Goal: Task Accomplishment & Management: Complete application form

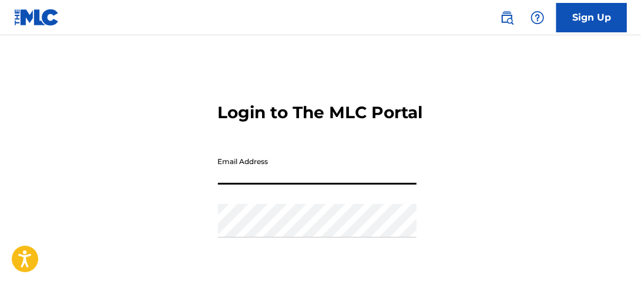
click at [319, 185] on input "Email Address" at bounding box center [317, 168] width 199 height 34
type input "[EMAIL_ADDRESS][DOMAIN_NAME]"
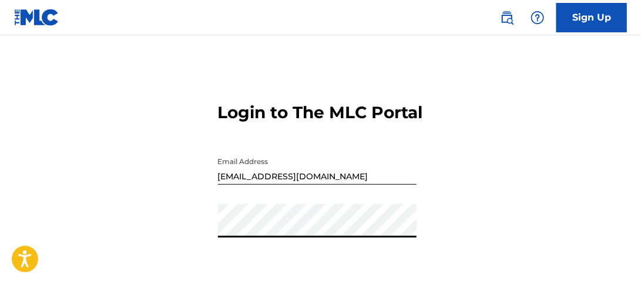
click at [202, 245] on div "Login to The MLC Portal Email Address [EMAIL_ADDRESS][DOMAIN_NAME] Password Log…" at bounding box center [320, 211] width 641 height 293
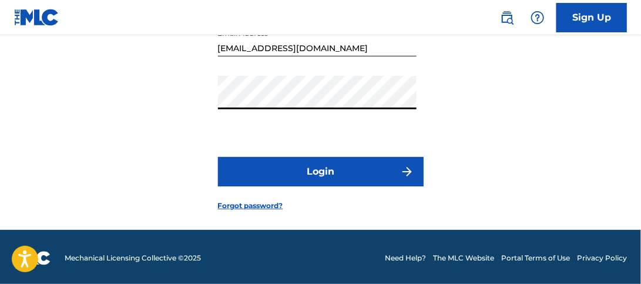
scroll to position [132, 0]
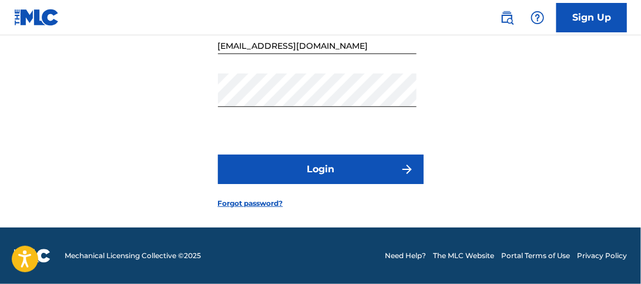
click at [407, 176] on img "submit" at bounding box center [407, 169] width 14 height 14
click at [320, 184] on button "Login" at bounding box center [321, 169] width 206 height 29
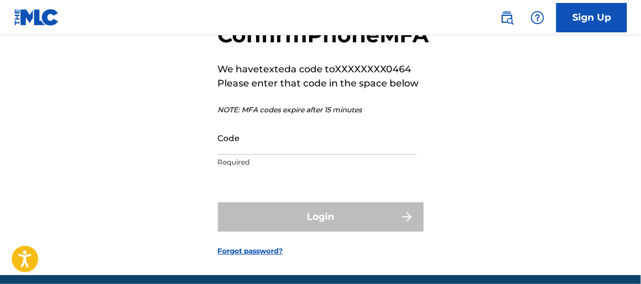
scroll to position [81, 0]
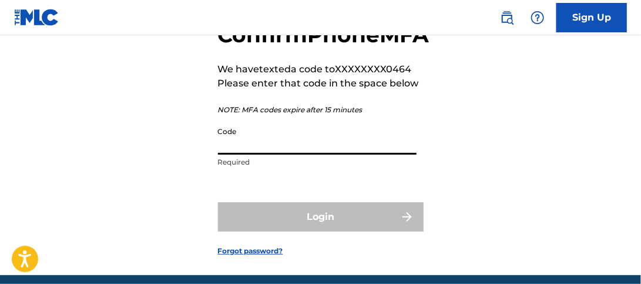
click at [262, 155] on input "Code" at bounding box center [317, 138] width 199 height 34
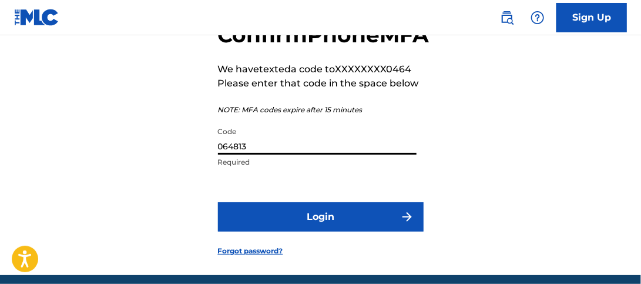
type input "064813"
click at [311, 232] on button "Login" at bounding box center [321, 216] width 206 height 29
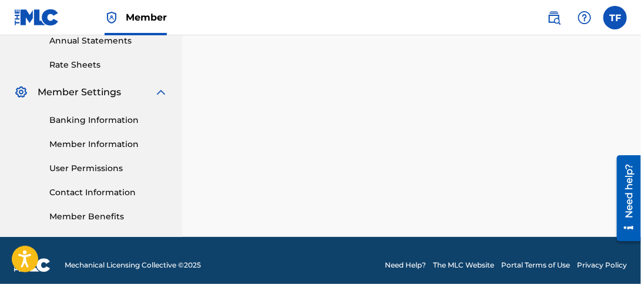
scroll to position [445, 0]
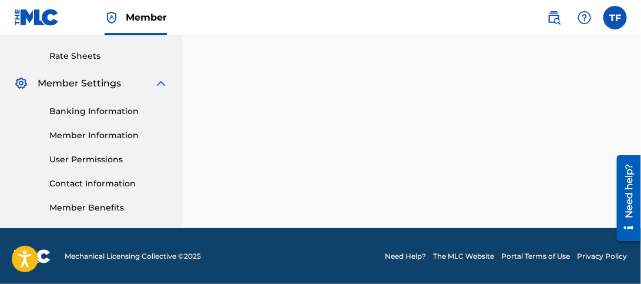
click at [113, 108] on link "Banking Information" at bounding box center [108, 111] width 119 height 12
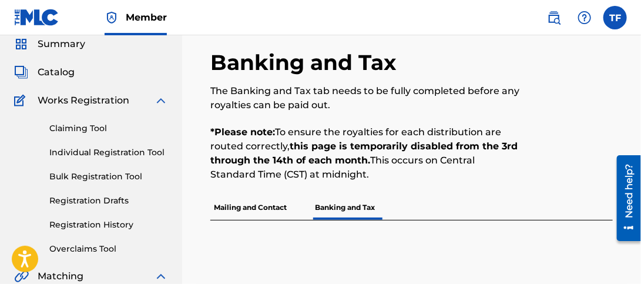
scroll to position [32, 0]
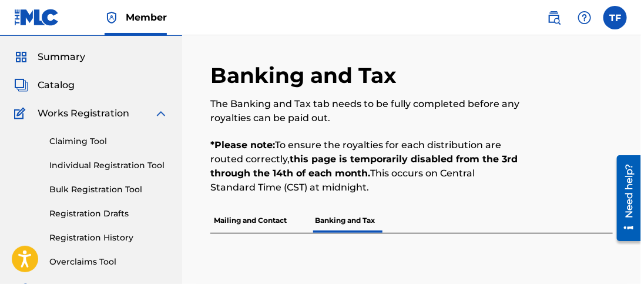
click at [246, 222] on p "Mailing and Contact" at bounding box center [250, 220] width 80 height 25
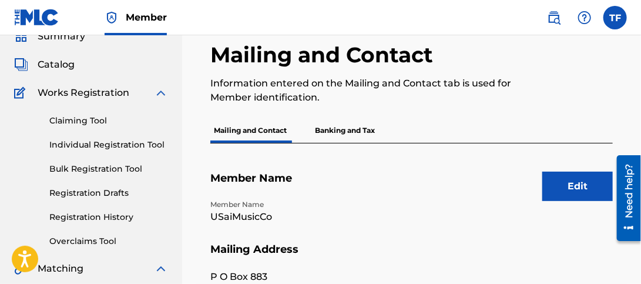
scroll to position [30, 0]
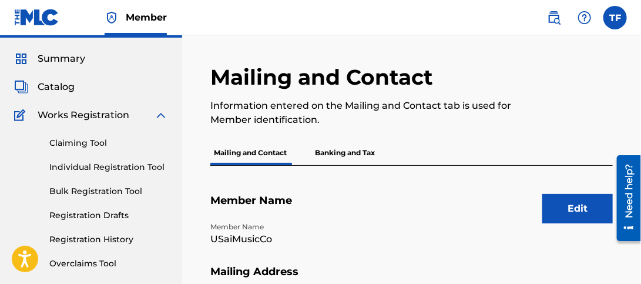
click at [123, 196] on link "Bulk Registration Tool" at bounding box center [108, 191] width 119 height 12
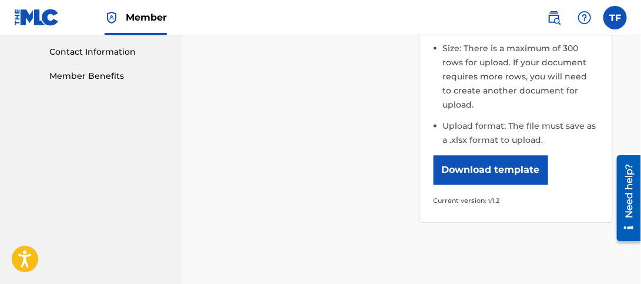
scroll to position [584, 0]
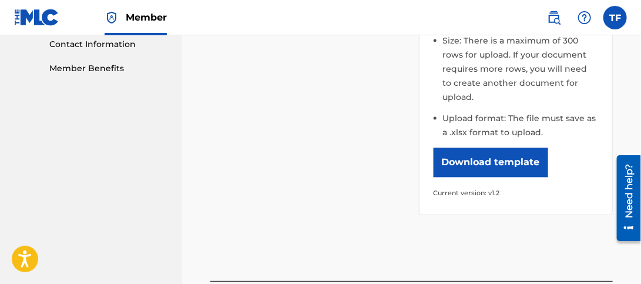
click at [467, 148] on button "Download template" at bounding box center [491, 162] width 115 height 29
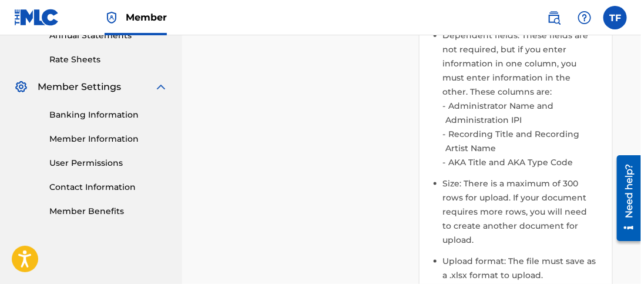
scroll to position [443, 0]
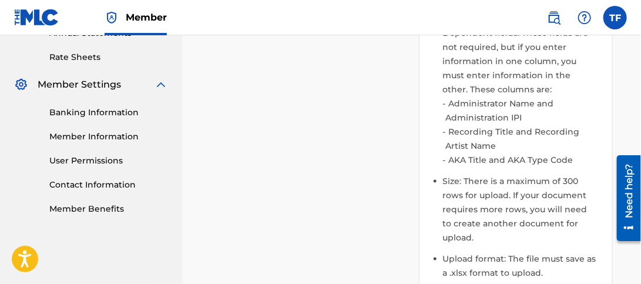
click at [118, 138] on link "Member Information" at bounding box center [108, 137] width 119 height 12
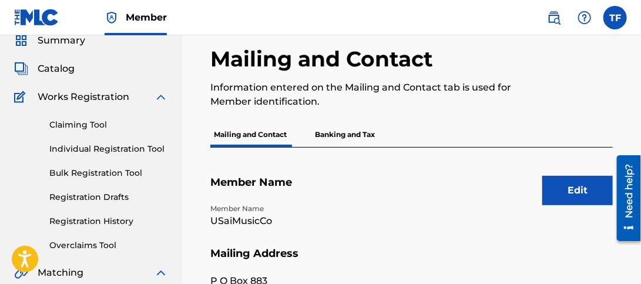
scroll to position [10, 0]
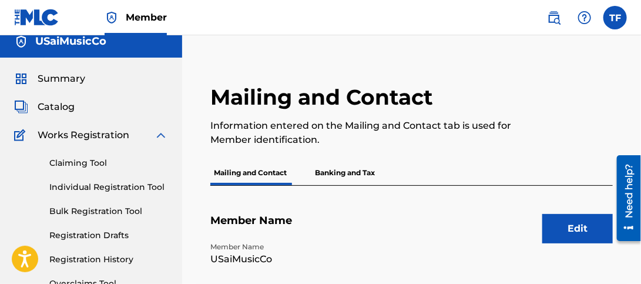
click at [613, 18] on label at bounding box center [616, 18] width 24 height 24
click at [616, 18] on input "TF Tommy Funderburke daddy_tommylee@yahoo.com Profile Log out" at bounding box center [616, 18] width 0 height 0
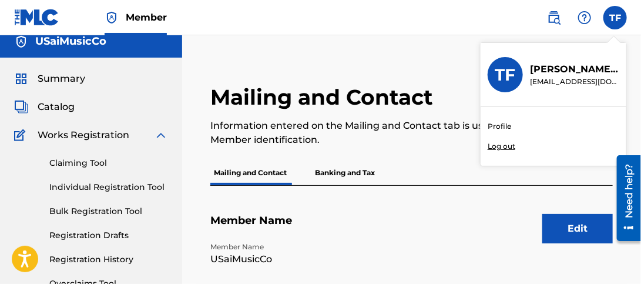
click at [498, 122] on link "Profile" at bounding box center [500, 126] width 24 height 11
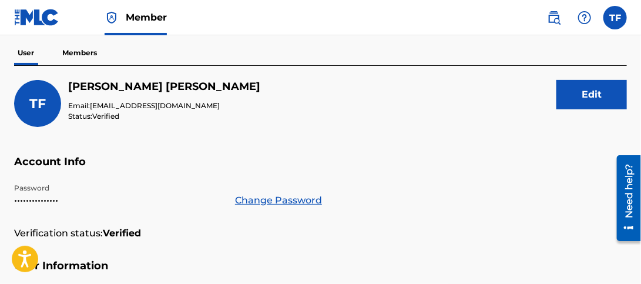
scroll to position [64, 0]
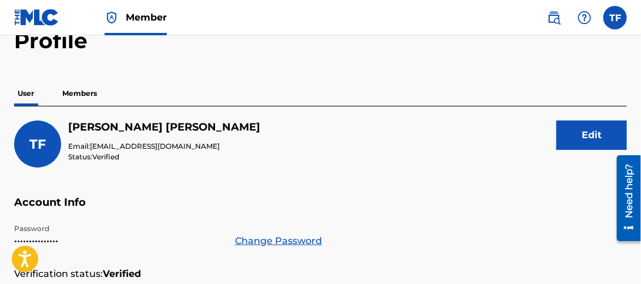
click at [81, 93] on p "Members" at bounding box center [80, 93] width 42 height 25
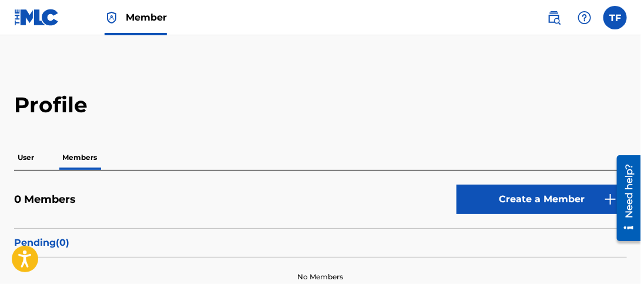
click at [27, 158] on p "User" at bounding box center [26, 157] width 24 height 25
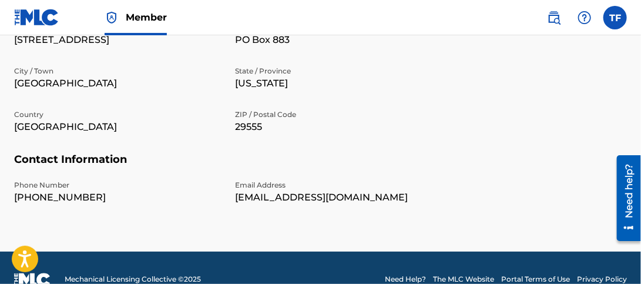
scroll to position [502, 0]
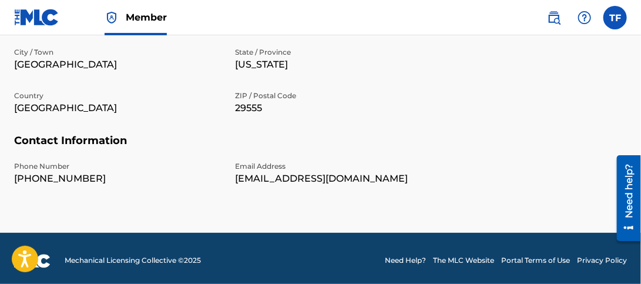
click at [410, 256] on link "Need Help?" at bounding box center [405, 261] width 41 height 11
click at [145, 18] on span "Member" at bounding box center [146, 18] width 41 height 14
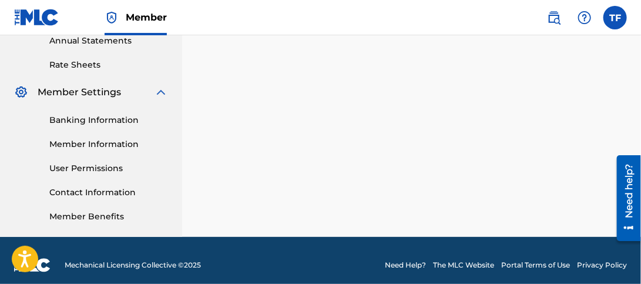
scroll to position [436, 0]
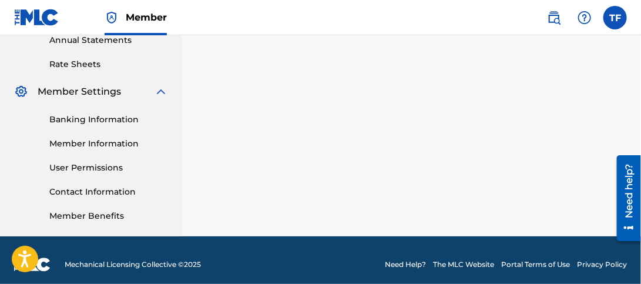
click at [107, 142] on link "Member Information" at bounding box center [108, 144] width 119 height 12
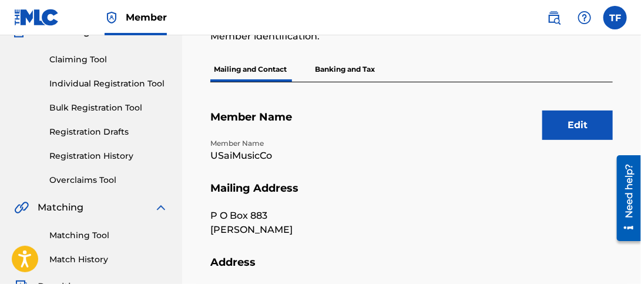
scroll to position [122, 0]
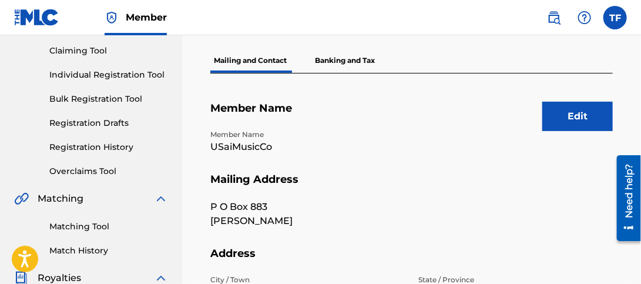
click at [573, 118] on button "Edit" at bounding box center [578, 116] width 71 height 29
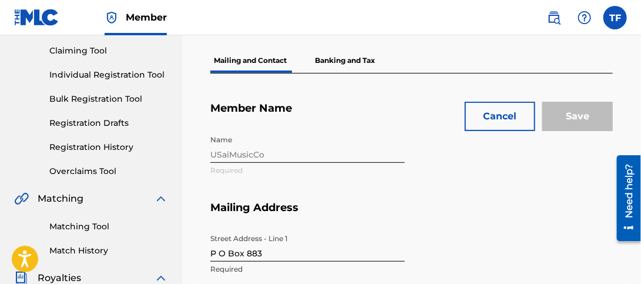
click at [257, 158] on div "Name USaiMusicCo Required" at bounding box center [411, 165] width 403 height 72
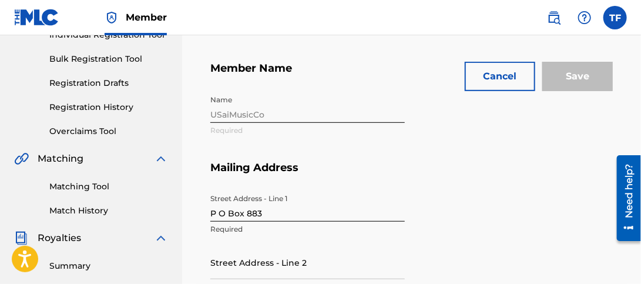
scroll to position [170, 0]
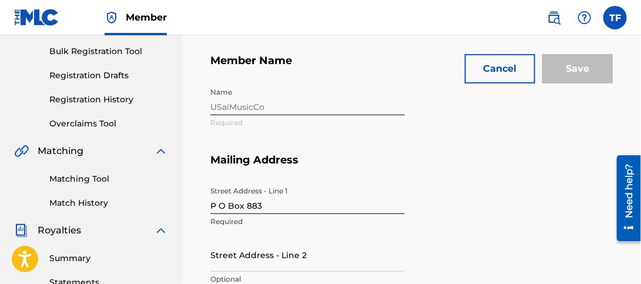
click at [249, 103] on div "Name USaiMusicCo Required" at bounding box center [411, 118] width 403 height 72
click at [248, 112] on div "Name USaiMusicCo Required" at bounding box center [411, 118] width 403 height 72
click at [222, 106] on div "Name USaiMusicCo Required" at bounding box center [411, 118] width 403 height 72
click at [214, 121] on div "Name USaiMusicCo Required" at bounding box center [411, 118] width 403 height 72
click at [219, 108] on div "Name USaiMusicCo Required" at bounding box center [411, 118] width 403 height 72
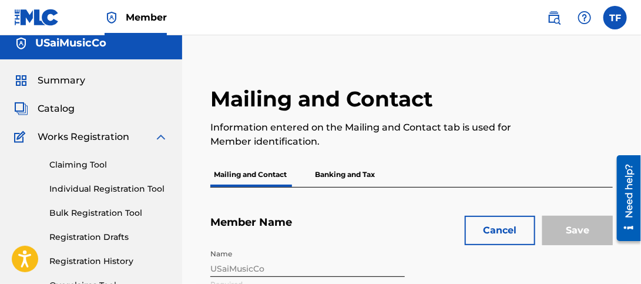
scroll to position [0, 0]
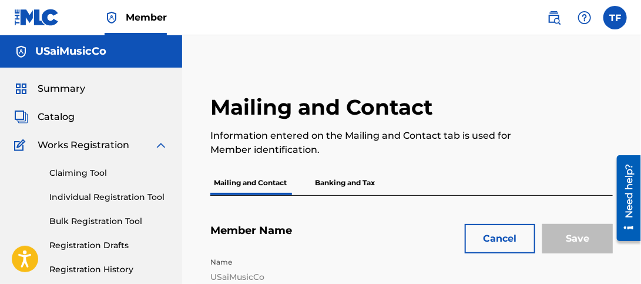
click at [614, 18] on label at bounding box center [616, 18] width 24 height 24
click at [616, 18] on input "TF Tommy Funderburke daddy_tommylee@yahoo.com Profile Log out" at bounding box center [616, 18] width 0 height 0
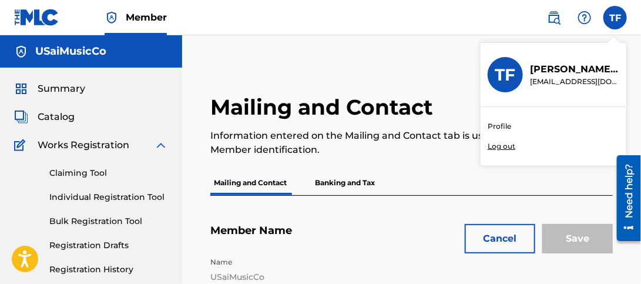
click at [501, 124] on link "Profile" at bounding box center [500, 126] width 24 height 11
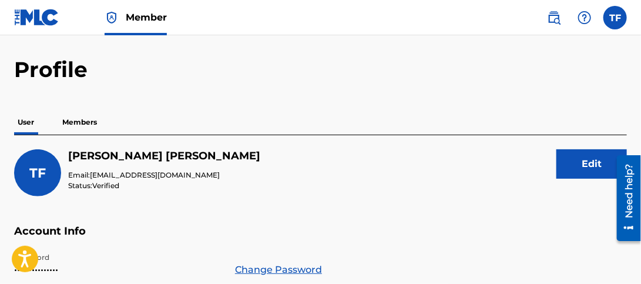
scroll to position [36, 0]
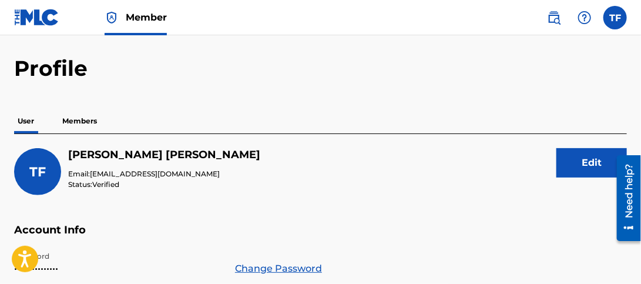
click at [76, 118] on p "Members" at bounding box center [80, 121] width 42 height 25
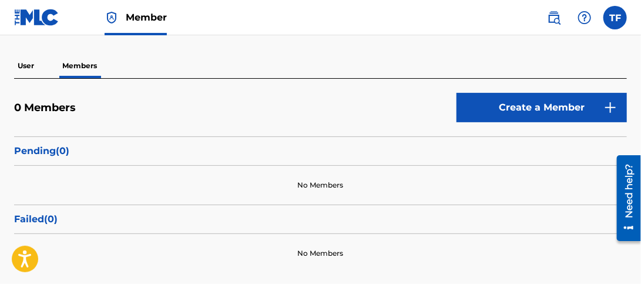
scroll to position [111, 0]
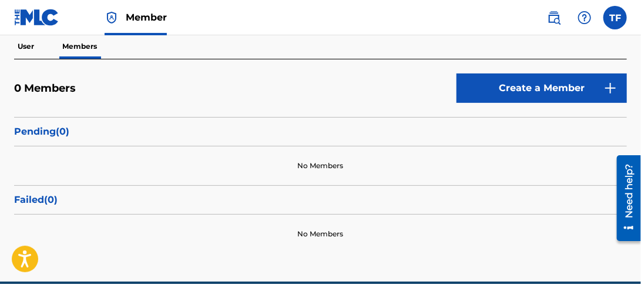
click at [608, 86] on img at bounding box center [611, 88] width 14 height 14
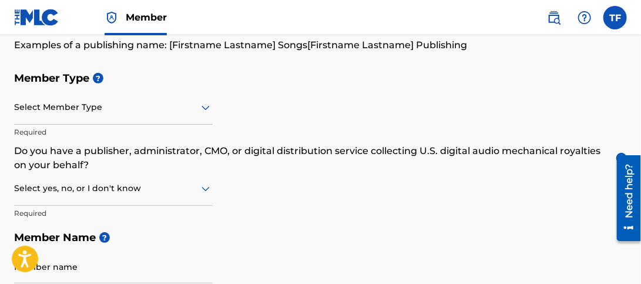
scroll to position [122, 0]
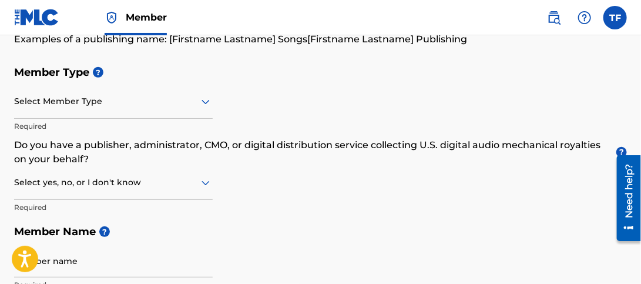
click at [205, 101] on icon at bounding box center [206, 102] width 8 height 5
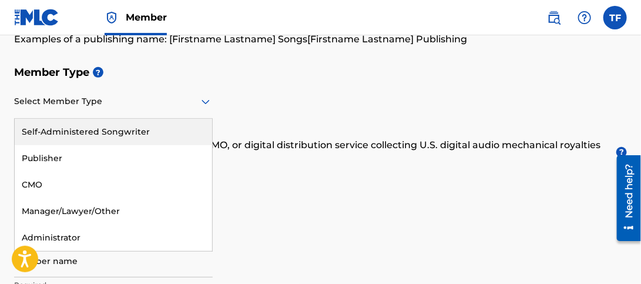
click at [135, 133] on div "Self-Administered Songwriter" at bounding box center [114, 132] width 198 height 26
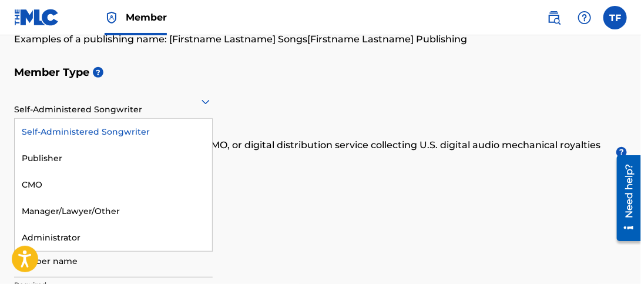
click at [205, 100] on icon at bounding box center [206, 102] width 14 height 14
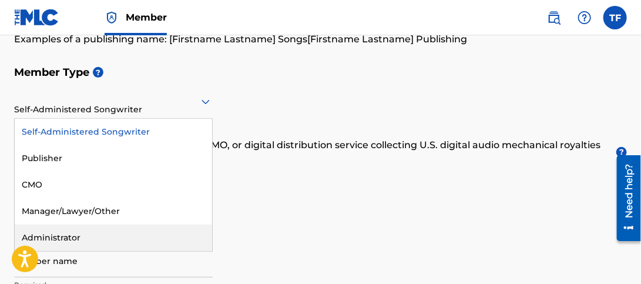
click at [109, 233] on div "Administrator" at bounding box center [114, 238] width 198 height 26
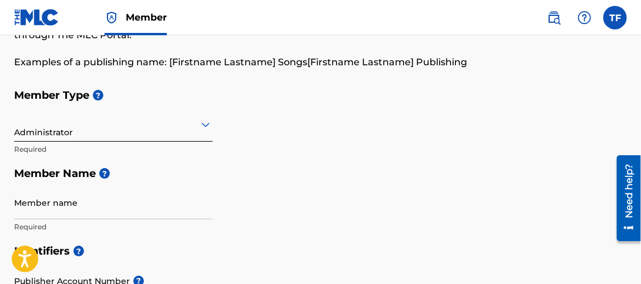
scroll to position [97, 0]
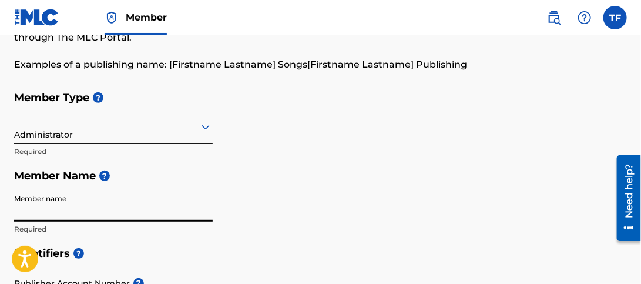
click at [78, 210] on input "Member name" at bounding box center [113, 205] width 199 height 34
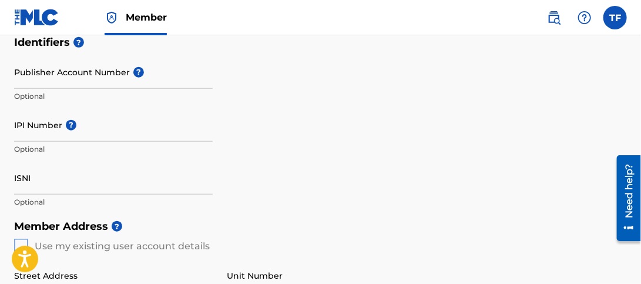
scroll to position [310, 0]
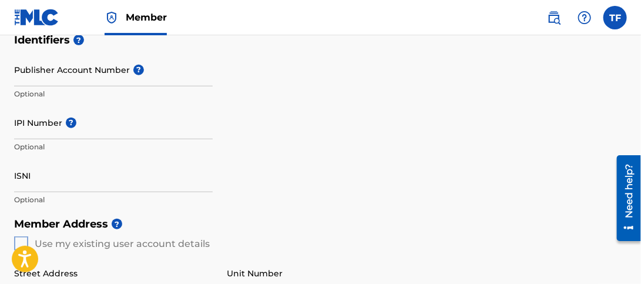
type input "Tommy Funderburke"
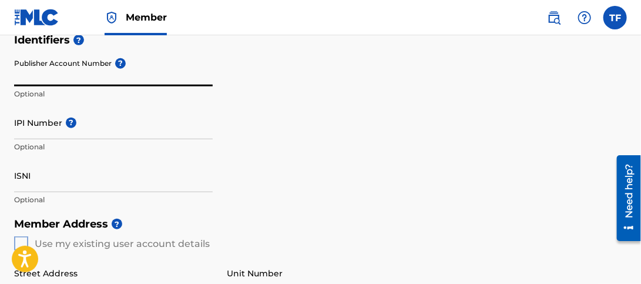
click at [85, 79] on input "Publisher Account Number ?" at bounding box center [113, 70] width 199 height 34
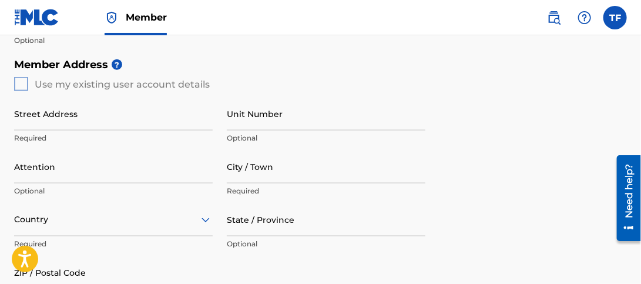
scroll to position [472, 0]
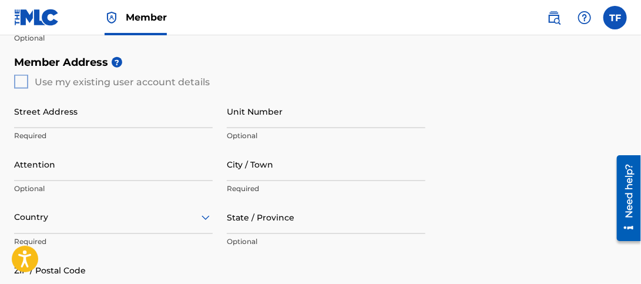
type input "P636TH"
click at [22, 82] on div "Member Address ? Use my existing user account details Street Address Required U…" at bounding box center [320, 184] width 613 height 269
click at [19, 79] on div "Member Address ? Use my existing user account details Street Address Required U…" at bounding box center [320, 184] width 613 height 269
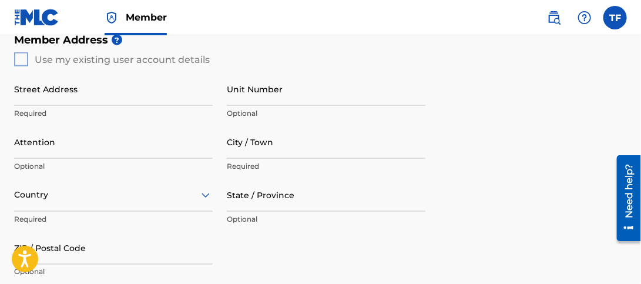
scroll to position [497, 0]
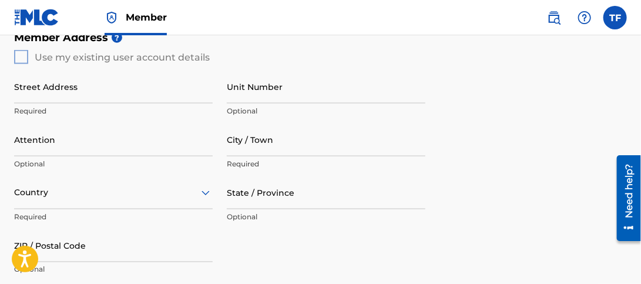
click at [42, 95] on input "Street Address" at bounding box center [113, 87] width 199 height 34
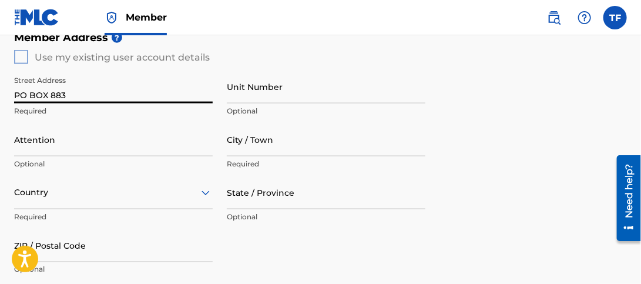
type input "PO BOX 883"
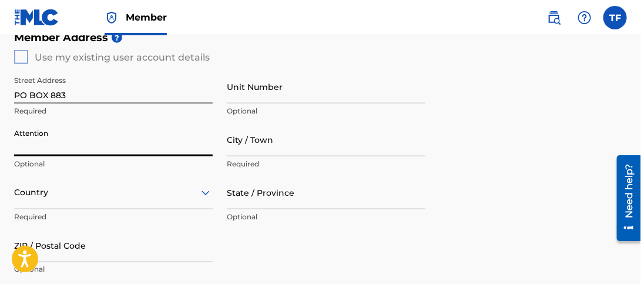
click at [54, 148] on input "Attention" at bounding box center [113, 140] width 199 height 34
click at [278, 146] on input "City / Town" at bounding box center [326, 140] width 199 height 34
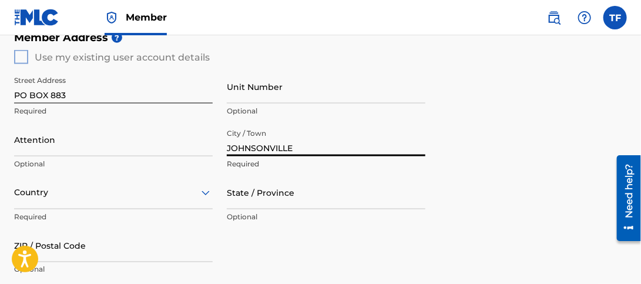
type input "JOHNSONVILLE"
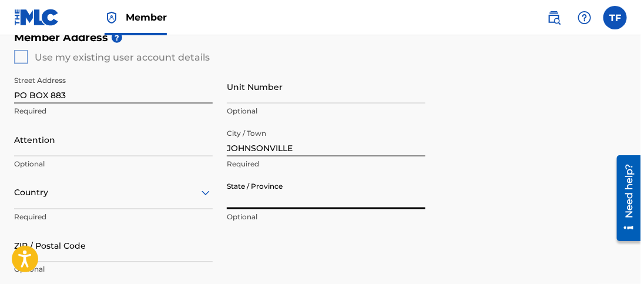
click at [277, 201] on input "State / Province" at bounding box center [326, 193] width 199 height 34
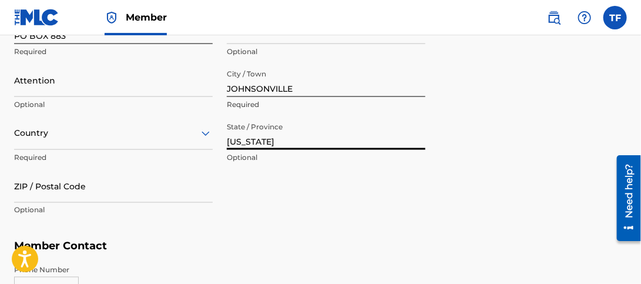
scroll to position [582, 0]
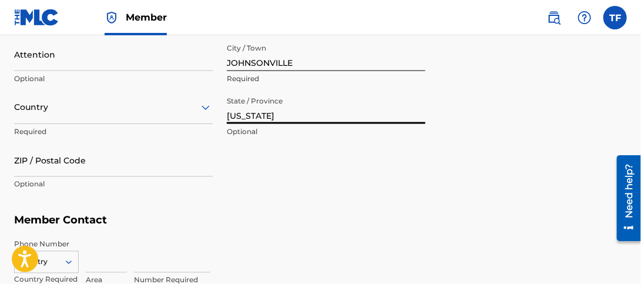
type input "SOUTH CAROLINA"
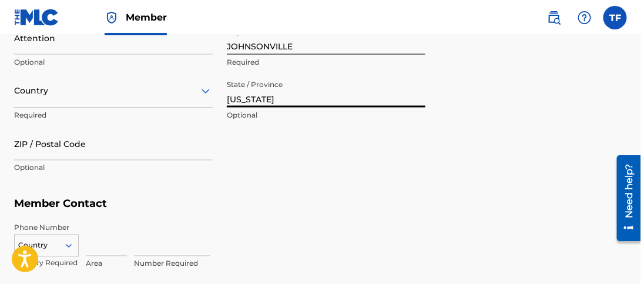
click at [208, 106] on div "Country" at bounding box center [113, 91] width 199 height 34
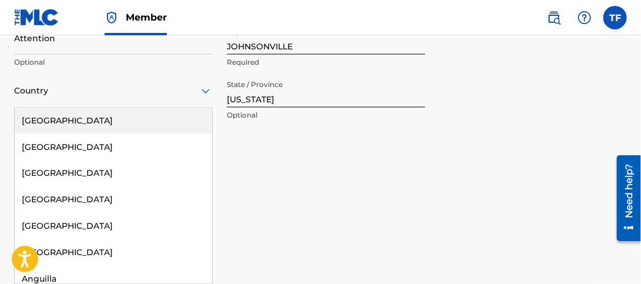
click at [175, 115] on div "United States" at bounding box center [114, 121] width 198 height 26
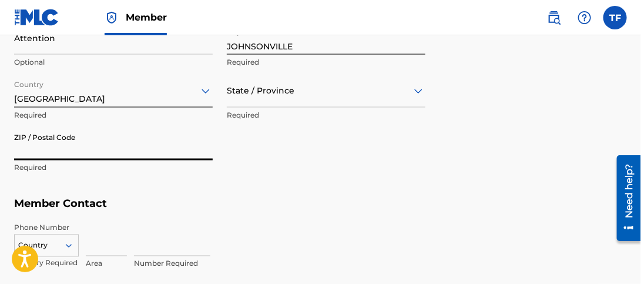
click at [130, 149] on input "ZIP / Postal Code" at bounding box center [113, 144] width 199 height 34
type input "29555"
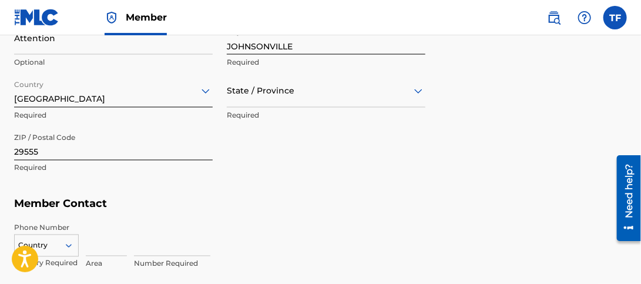
click at [443, 175] on div "Member Address ? Use my existing user account details Street Address PO BOX 883…" at bounding box center [320, 58] width 613 height 269
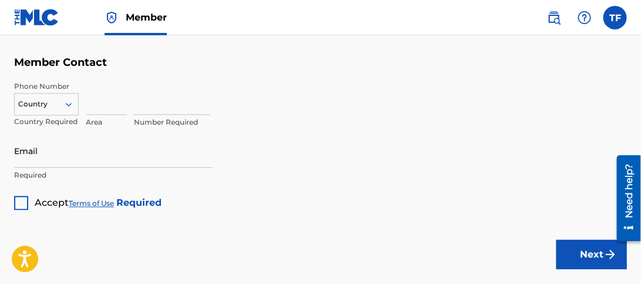
scroll to position [763, 0]
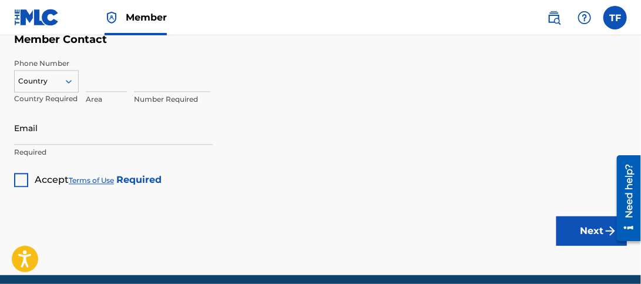
click at [69, 79] on icon at bounding box center [69, 81] width 11 height 11
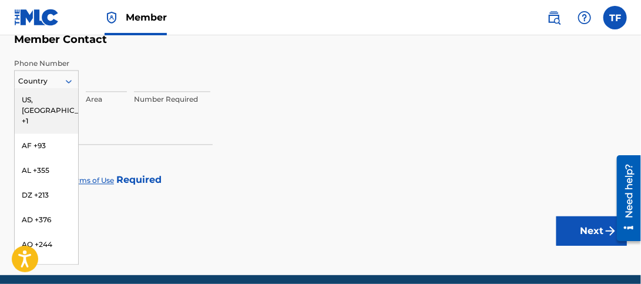
click at [52, 99] on div "US, CA +1" at bounding box center [47, 111] width 64 height 46
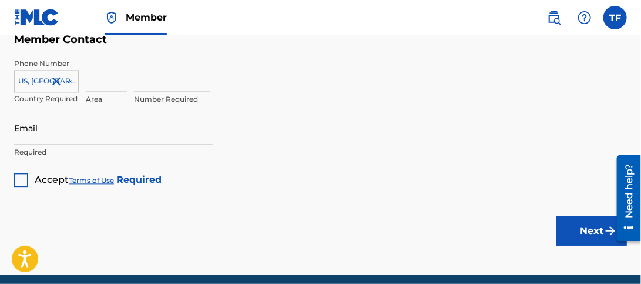
click at [108, 85] on input at bounding box center [106, 75] width 41 height 34
type input "843"
click at [156, 83] on input at bounding box center [172, 75] width 76 height 34
type input "3370464"
click at [78, 137] on input "Email" at bounding box center [113, 128] width 199 height 34
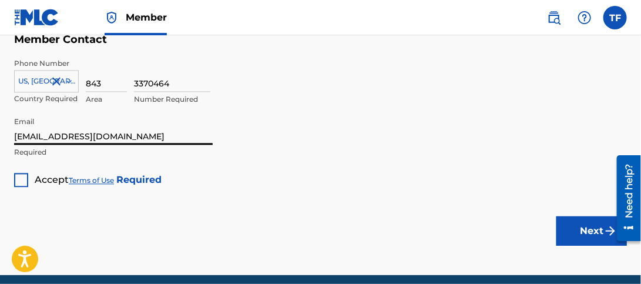
type input "[EMAIL_ADDRESS][DOMAIN_NAME]"
click at [25, 178] on div at bounding box center [21, 180] width 14 height 14
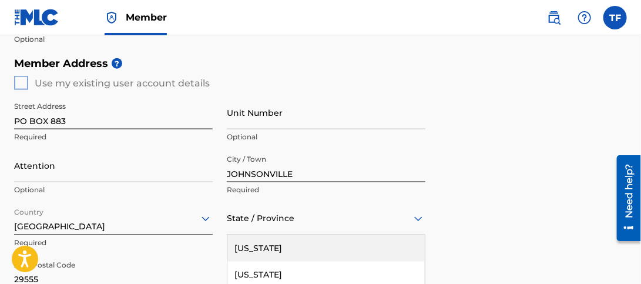
scroll to position [599, 0]
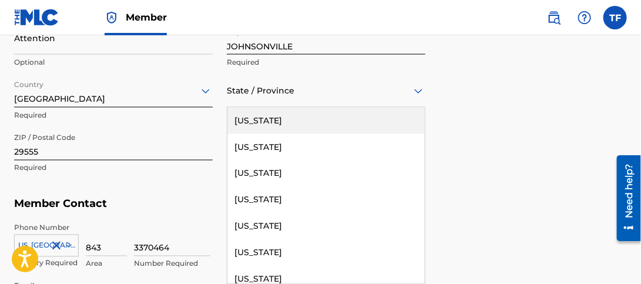
click at [417, 108] on div "57 results available. Use Up and Down to choose options, press Enter to select …" at bounding box center [326, 91] width 199 height 34
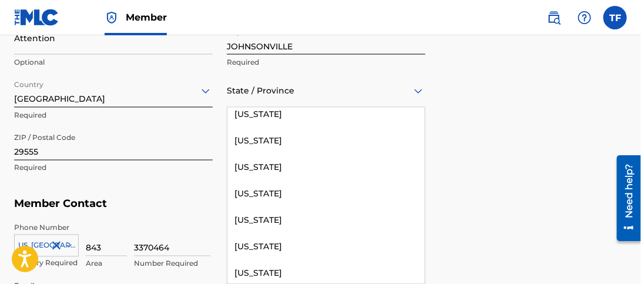
scroll to position [1068, 0]
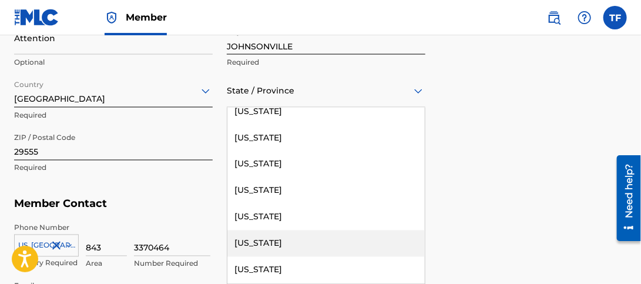
click at [379, 242] on div "South Carolina" at bounding box center [327, 243] width 198 height 26
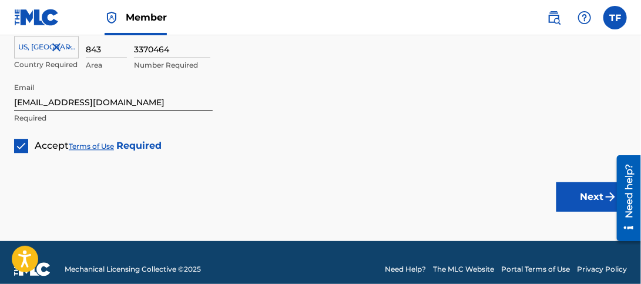
scroll to position [810, 0]
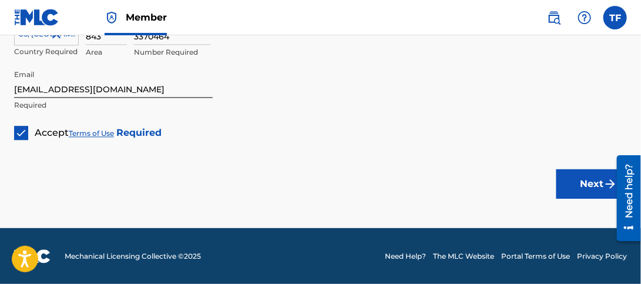
click at [592, 185] on button "Next" at bounding box center [592, 183] width 71 height 29
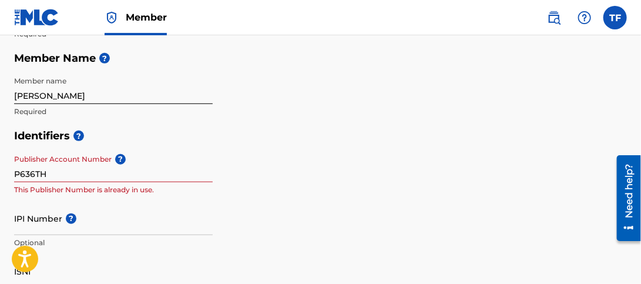
scroll to position [232, 0]
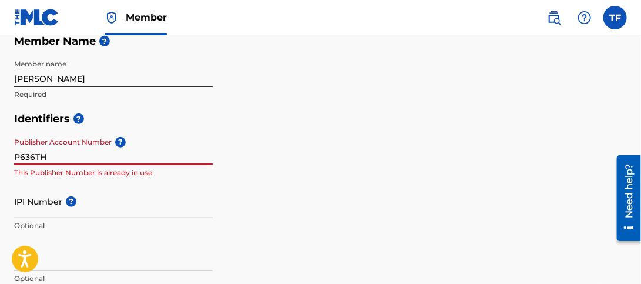
drag, startPoint x: 59, startPoint y: 155, endPoint x: 0, endPoint y: 147, distance: 59.9
click at [0, 147] on div "Create a Member If you are a self-administered songwriter without a publisher t…" at bounding box center [320, 276] width 641 height 886
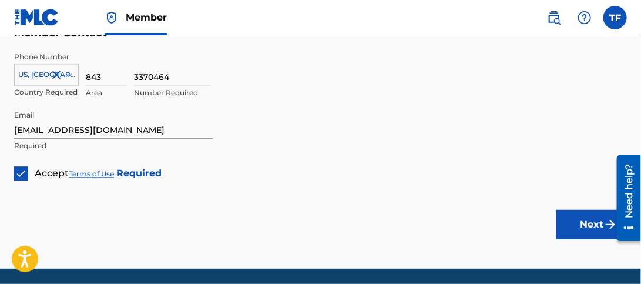
scroll to position [800, 0]
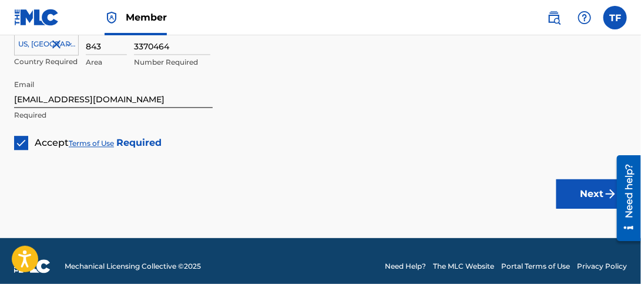
click at [580, 189] on button "Next" at bounding box center [592, 193] width 71 height 29
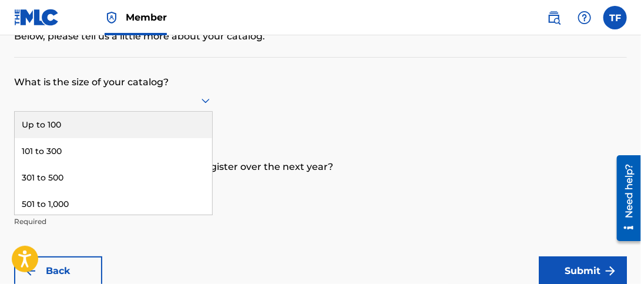
click at [207, 112] on div "9 results available. Use Up and Down to choose options, press Enter to select t…" at bounding box center [113, 100] width 199 height 22
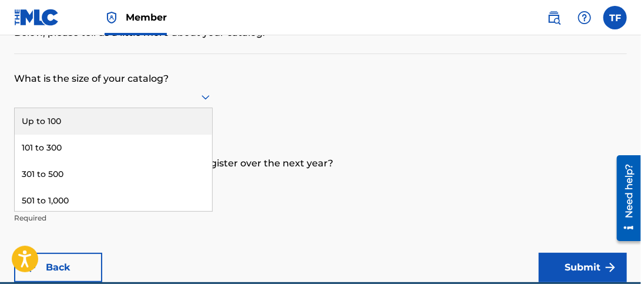
scroll to position [74, 0]
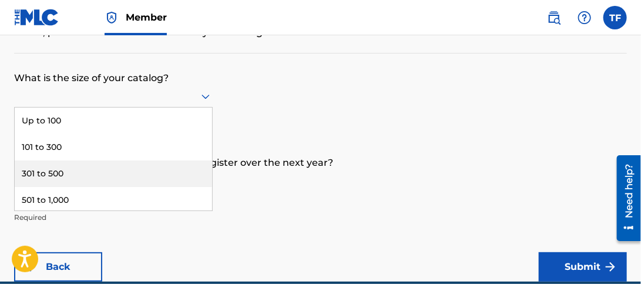
click at [98, 169] on div "301 to 500" at bounding box center [114, 174] width 198 height 26
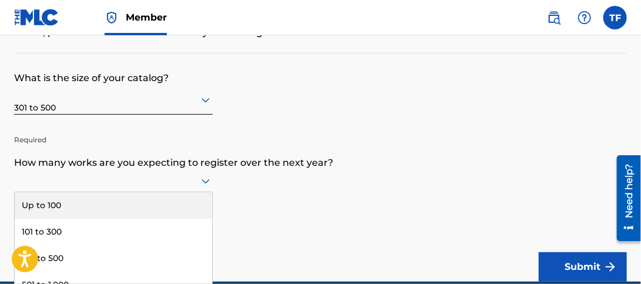
scroll to position [158, 0]
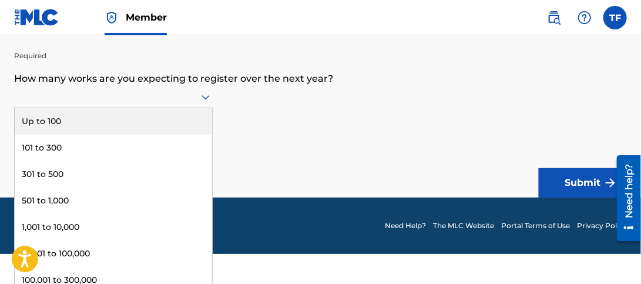
click at [207, 108] on div "9 results available. Use Up and Down to choose options, press Enter to select t…" at bounding box center [113, 97] width 199 height 22
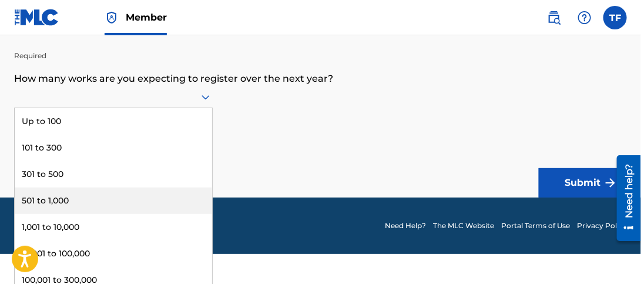
click at [110, 208] on div "501 to 1,000" at bounding box center [114, 201] width 198 height 26
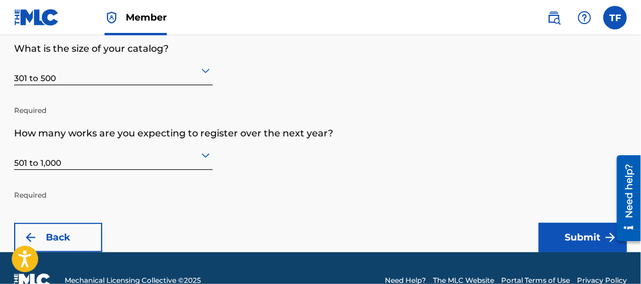
scroll to position [128, 0]
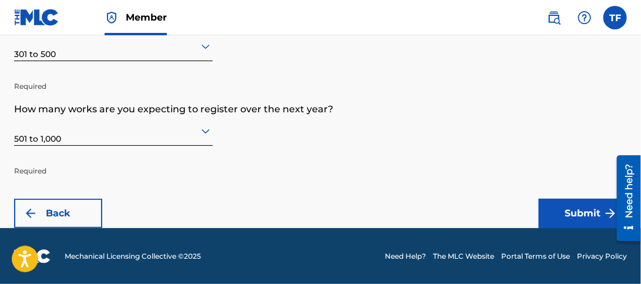
click at [582, 210] on button "Submit" at bounding box center [583, 213] width 88 height 29
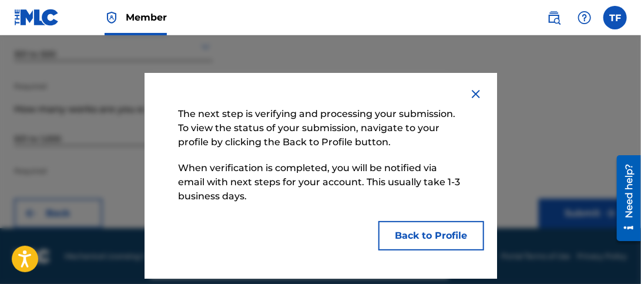
click at [417, 236] on button "Back to Profile" at bounding box center [432, 235] width 106 height 29
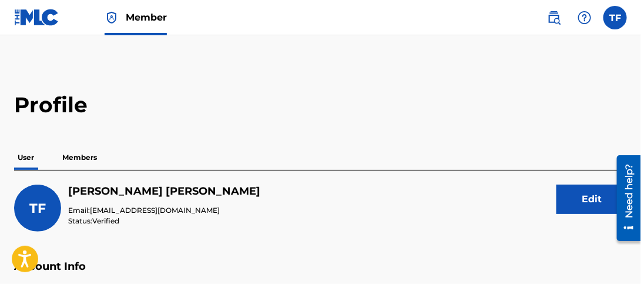
click at [81, 156] on p "Members" at bounding box center [80, 157] width 42 height 25
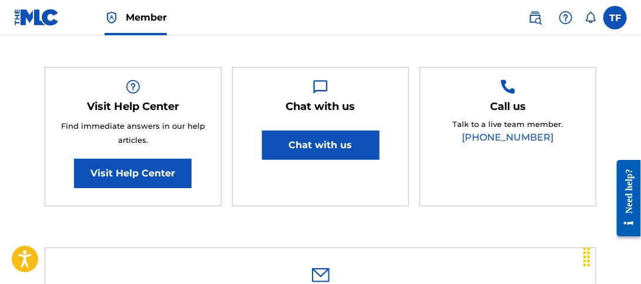
scroll to position [191, 0]
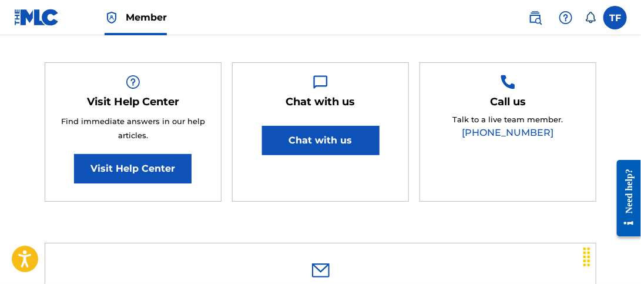
click at [129, 158] on link "Visit Help Center" at bounding box center [133, 168] width 118 height 29
